Goal: Information Seeking & Learning: Learn about a topic

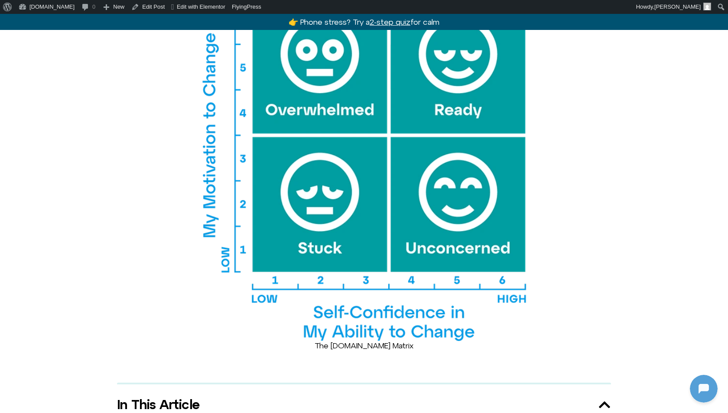
scroll to position [285, 0]
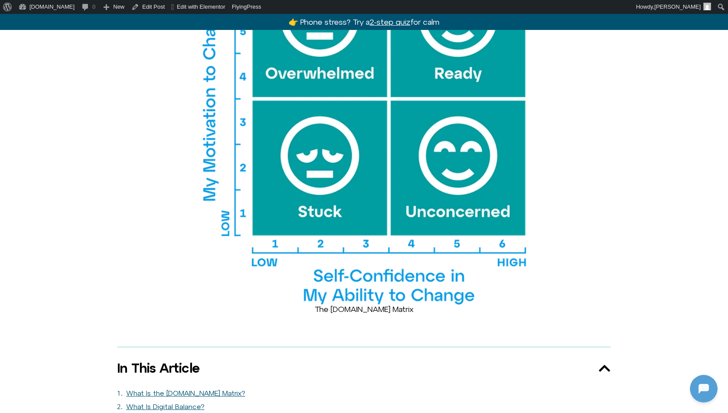
click at [388, 304] on figcaption "The Offline.now Matrix" at bounding box center [364, 309] width 728 height 10
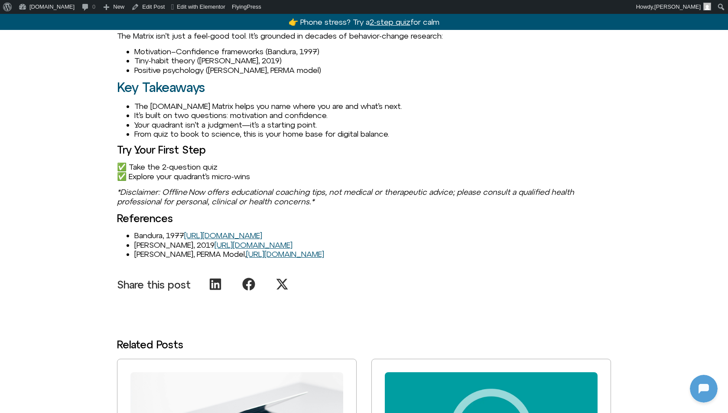
scroll to position [1706, 0]
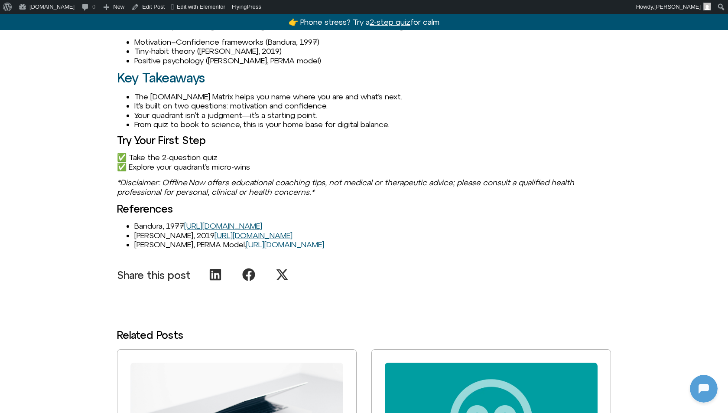
click at [251, 268] on icon "Share on facebook" at bounding box center [248, 274] width 13 height 13
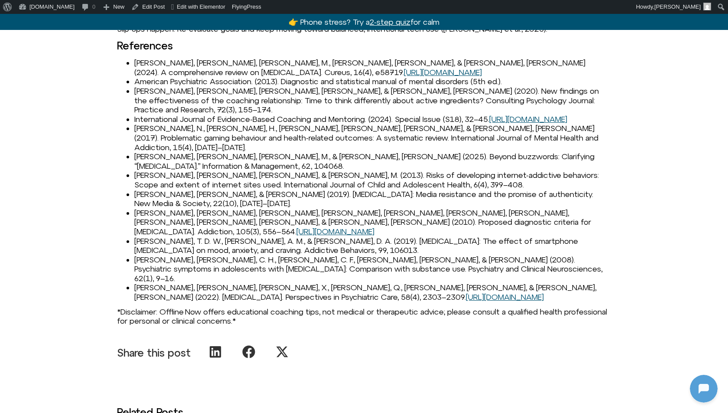
scroll to position [1375, 0]
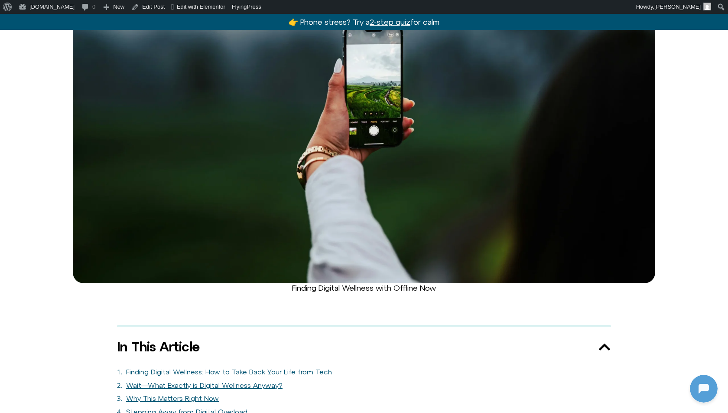
scroll to position [441, 0]
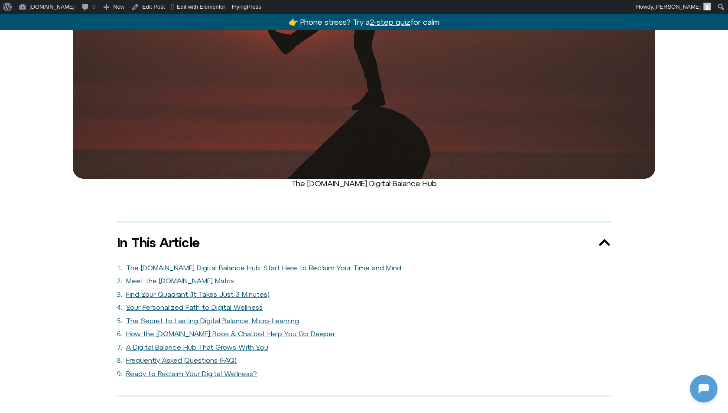
scroll to position [427, 0]
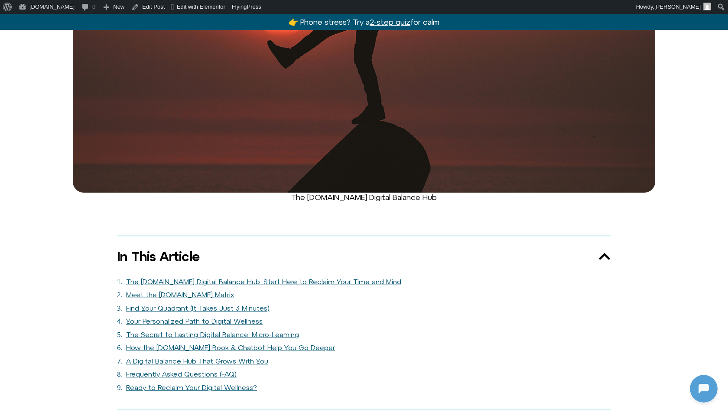
click at [299, 193] on figcaption "The Offline.now Digital Balance Hub" at bounding box center [364, 198] width 728 height 10
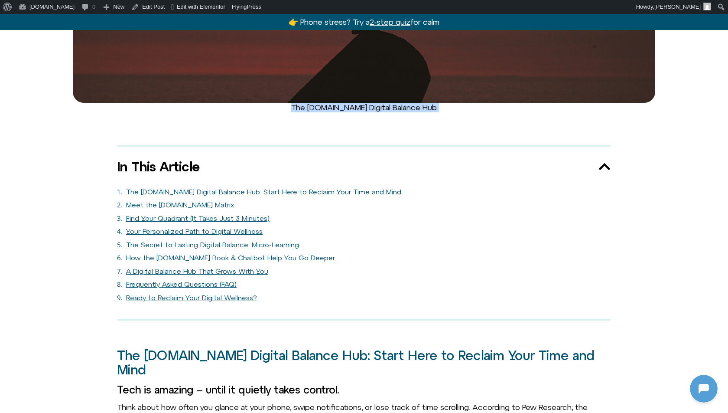
scroll to position [515, 0]
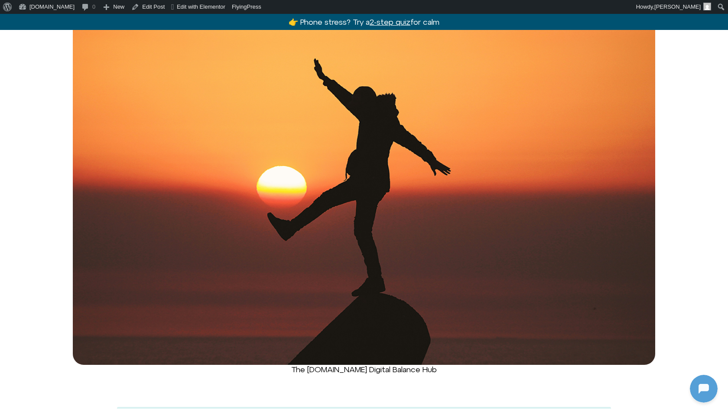
scroll to position [268, 0]
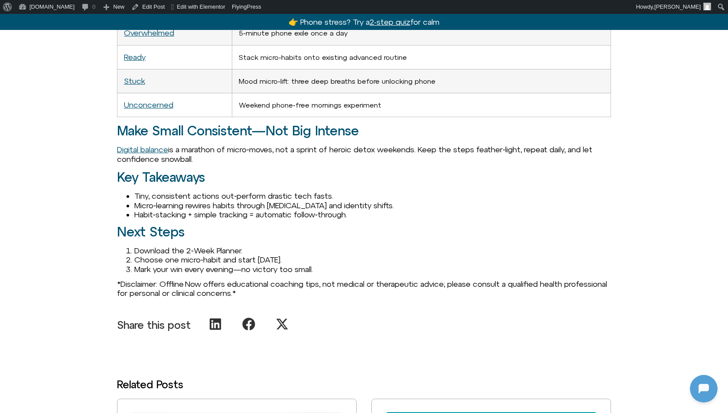
scroll to position [1220, 0]
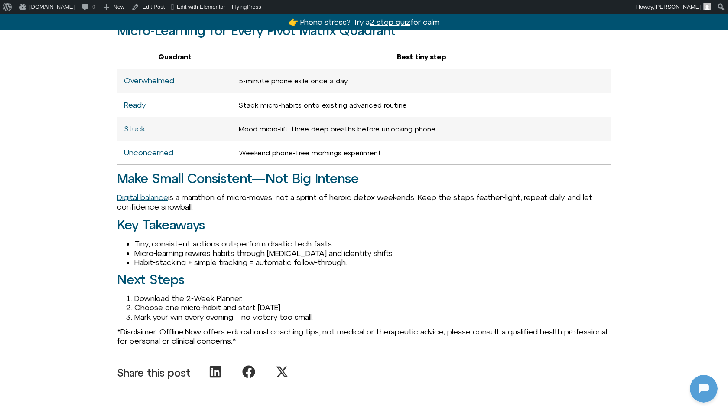
click at [482, 199] on p "Digital balance is a marathon of micro‑moves, not a sprint of heroic detox week…" at bounding box center [364, 202] width 494 height 19
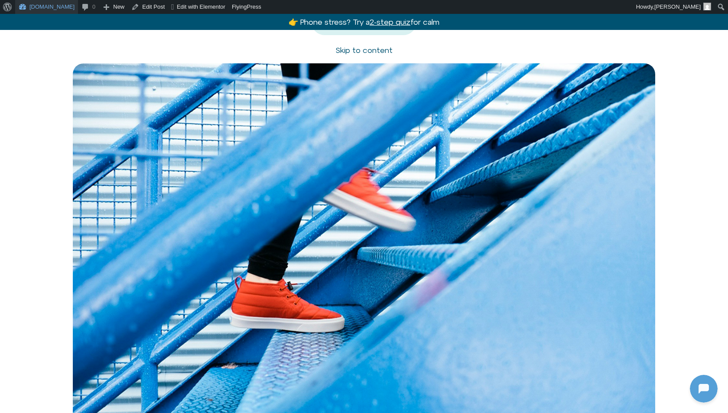
scroll to position [0, 0]
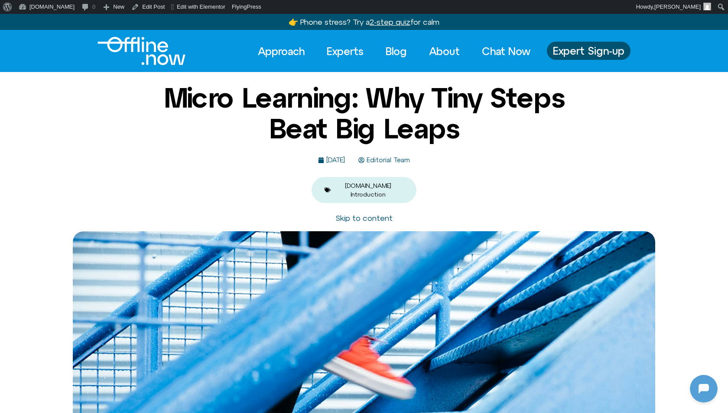
click at [371, 213] on link "Skip to content" at bounding box center [364, 217] width 57 height 9
click at [447, 130] on h1 "Micro Learning: Why Tiny Steps Beat Big Leaps" at bounding box center [364, 112] width 421 height 61
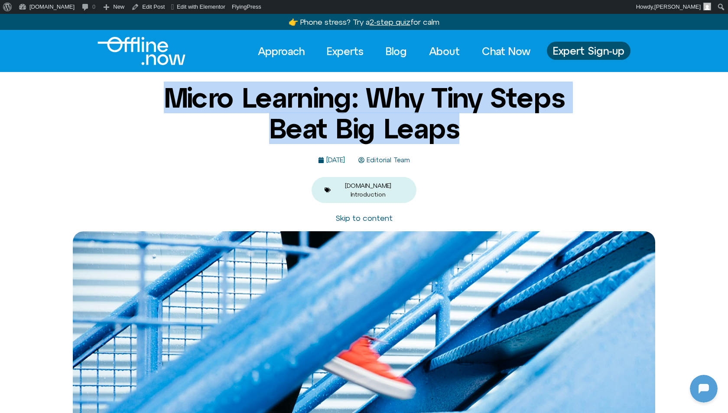
click at [447, 130] on h1 "Micro Learning: Why Tiny Steps Beat Big Leaps" at bounding box center [364, 112] width 421 height 61
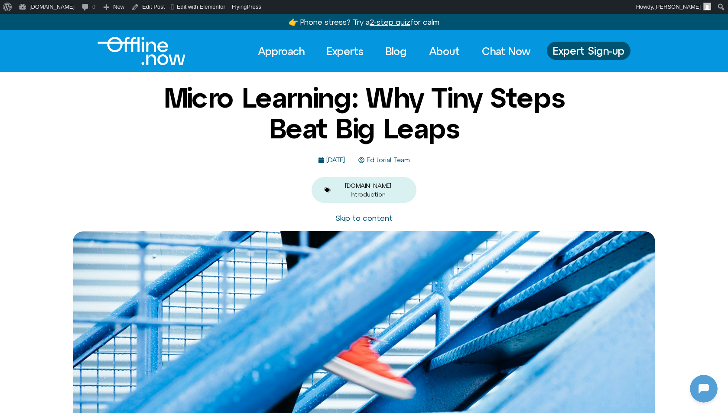
click at [494, 127] on h1 "Micro Learning: Why Tiny Steps Beat Big Leaps" at bounding box center [364, 112] width 421 height 61
click at [513, 127] on h1 "Micro Learning: Why Tiny Steps Beat Big Leaps" at bounding box center [364, 112] width 421 height 61
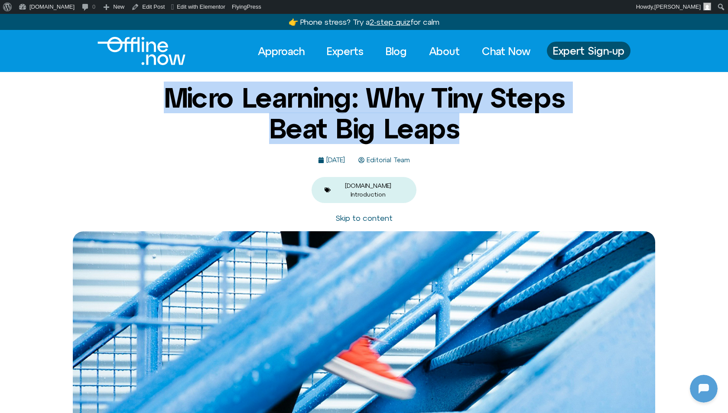
click at [513, 127] on h1 "Micro Learning: Why Tiny Steps Beat Big Leaps" at bounding box center [364, 112] width 421 height 61
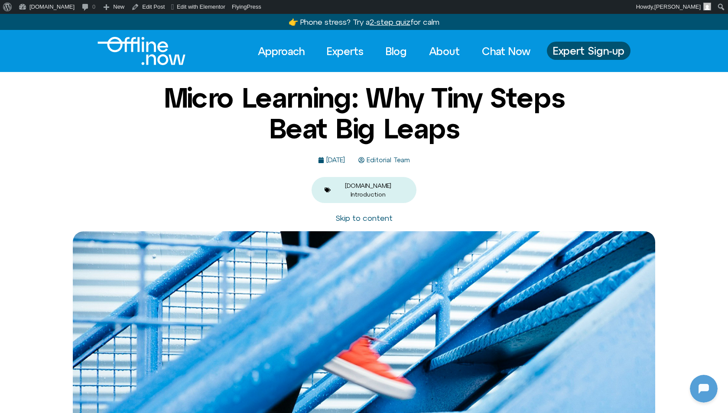
click at [389, 133] on h1 "Micro Learning: Why Tiny Steps Beat Big Leaps" at bounding box center [364, 112] width 421 height 61
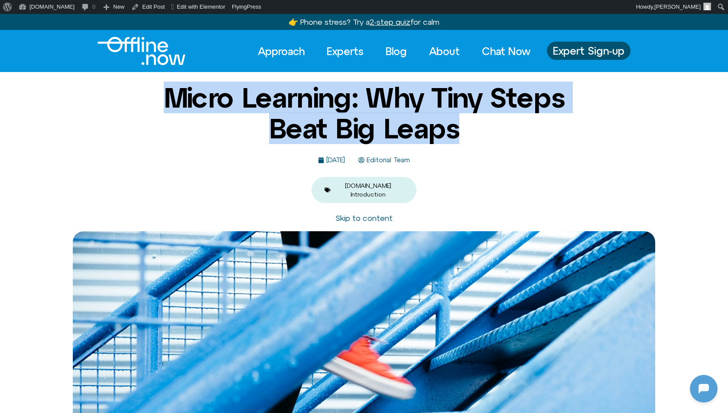
click at [389, 133] on h1 "Micro Learning: Why Tiny Steps Beat Big Leaps" at bounding box center [364, 112] width 421 height 61
click at [387, 131] on h1 "Micro Learning: Why Tiny Steps Beat Big Leaps" at bounding box center [364, 112] width 421 height 61
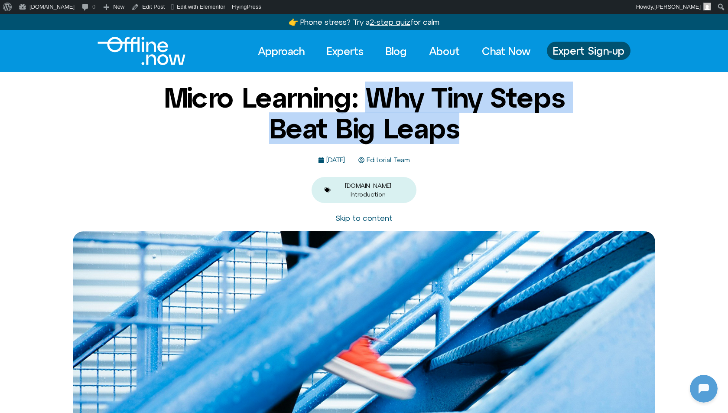
drag, startPoint x: 418, startPoint y: 95, endPoint x: 503, endPoint y: 147, distance: 99.1
click at [503, 147] on div "Micro Learning: Why Tiny Steps Beat Big Leaps May 5, 2025 Editorial Team Offlin…" at bounding box center [364, 142] width 421 height 120
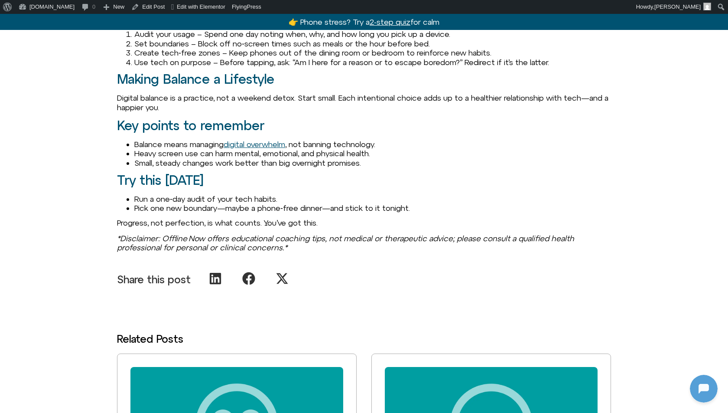
scroll to position [1032, 0]
